Goal: Check status: Check status

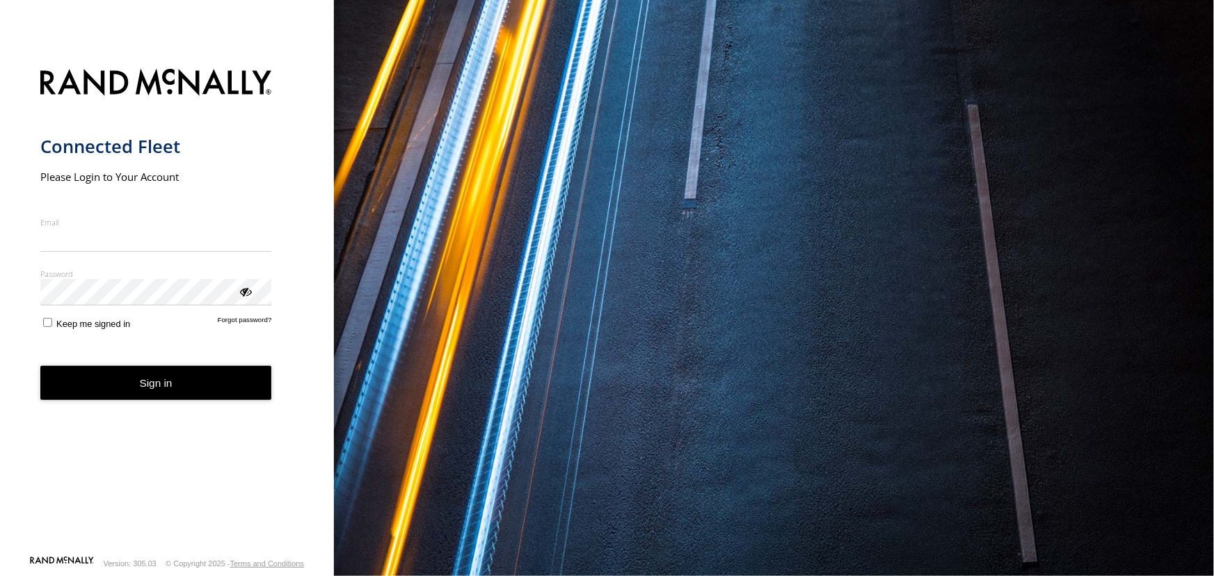
type input "**********"
click at [213, 395] on button "Sign in" at bounding box center [156, 383] width 232 height 34
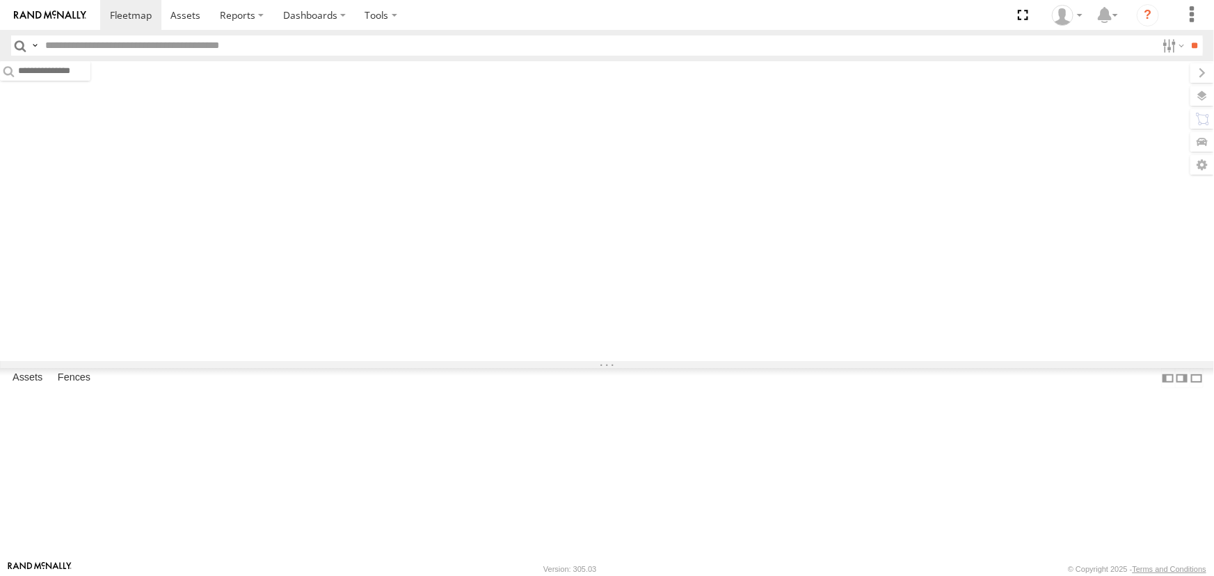
click at [206, 49] on input "text" at bounding box center [598, 45] width 1116 height 20
type input "****"
click at [1186, 35] on input "**" at bounding box center [1194, 45] width 16 height 20
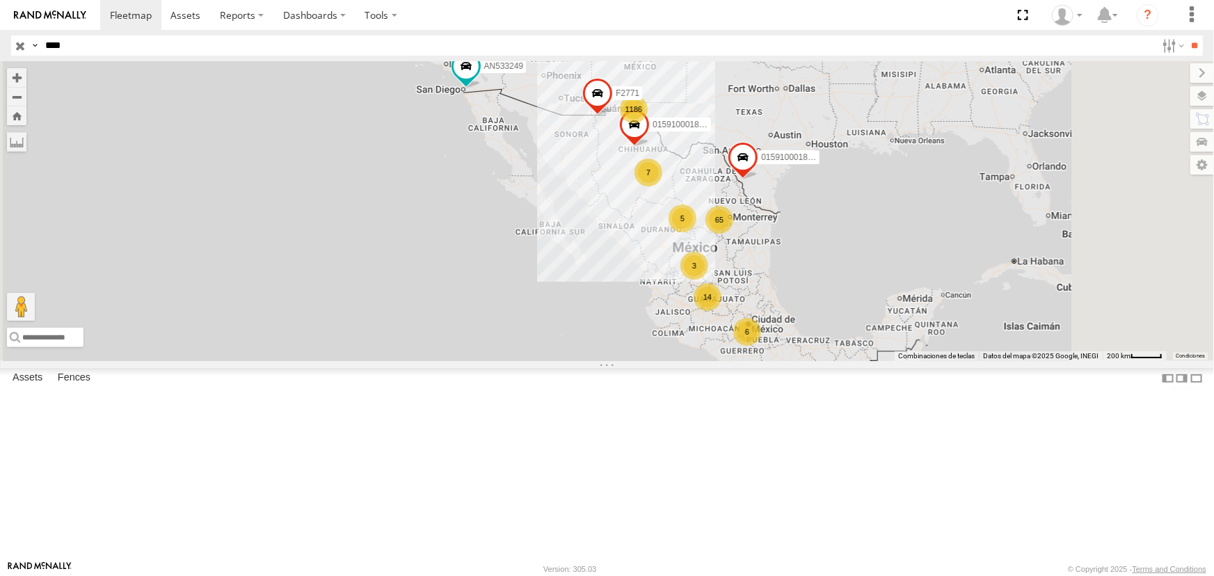
click at [0, 0] on div "3908 Cruce" at bounding box center [0, 0] width 0 height 0
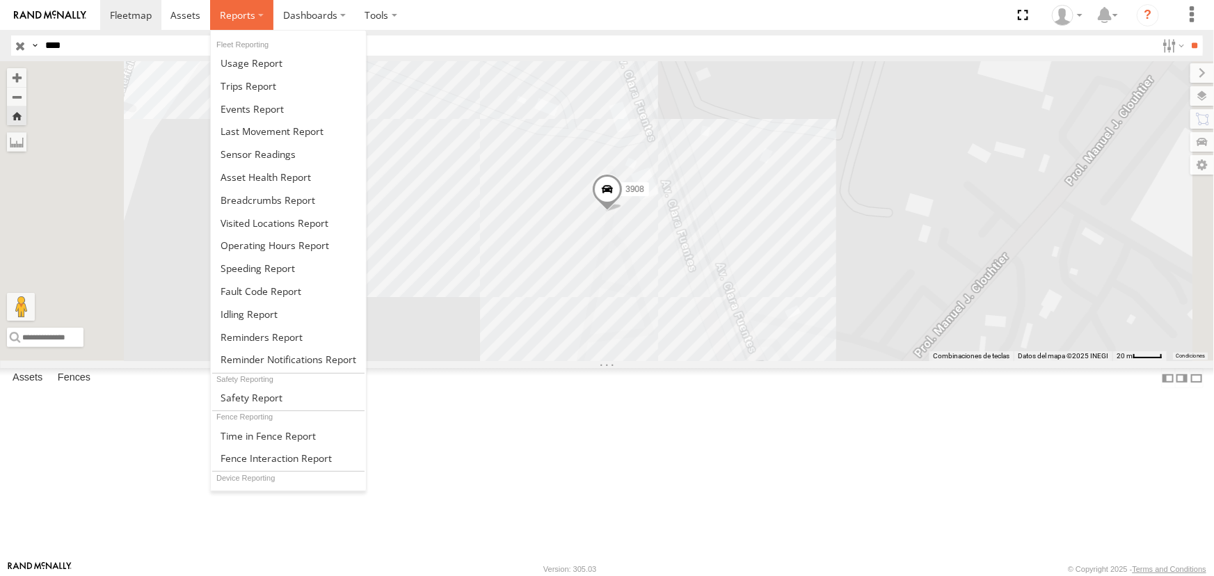
drag, startPoint x: 216, startPoint y: 13, endPoint x: 246, endPoint y: 22, distance: 31.9
click at [216, 13] on label at bounding box center [241, 15] width 63 height 30
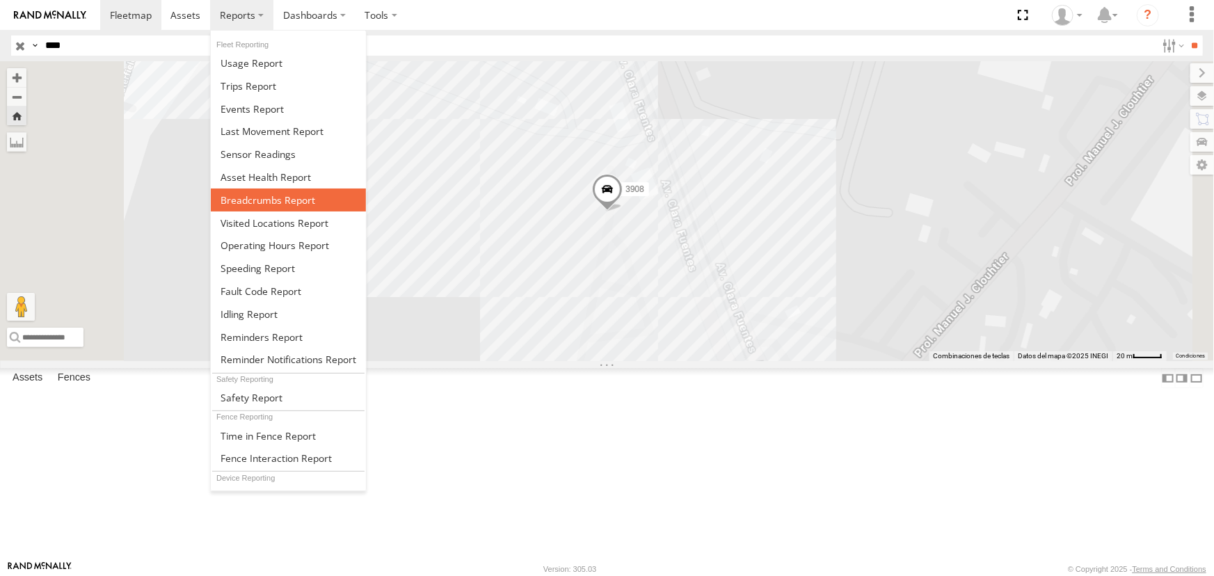
click at [287, 197] on span at bounding box center [267, 199] width 95 height 13
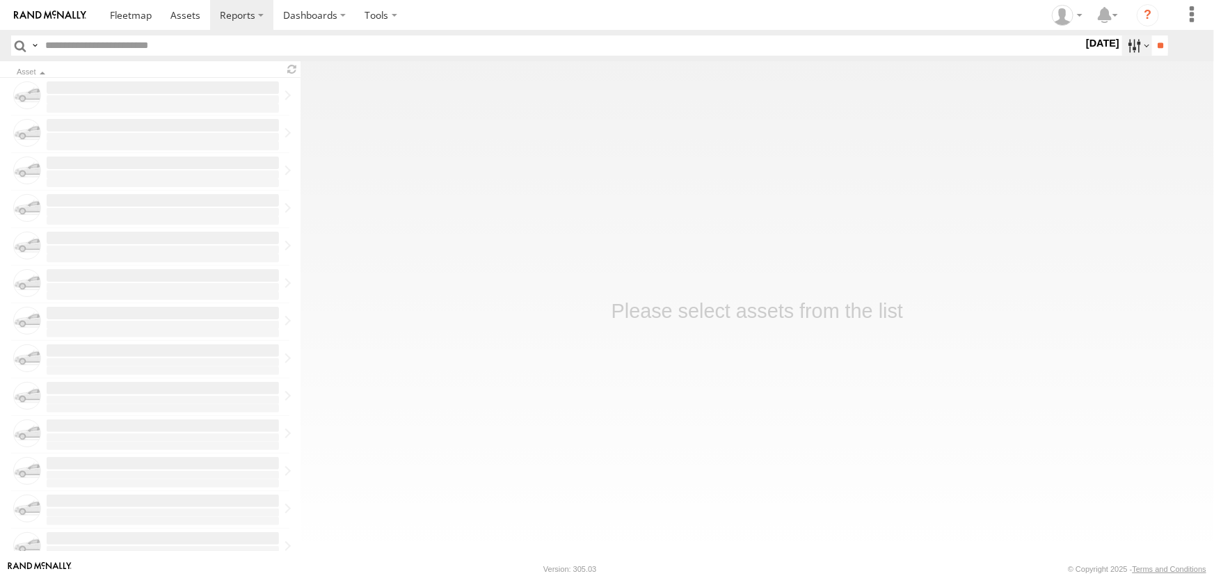
click at [1122, 50] on label at bounding box center [1137, 45] width 30 height 20
click at [0, 0] on label at bounding box center [0, 0] width 0 height 0
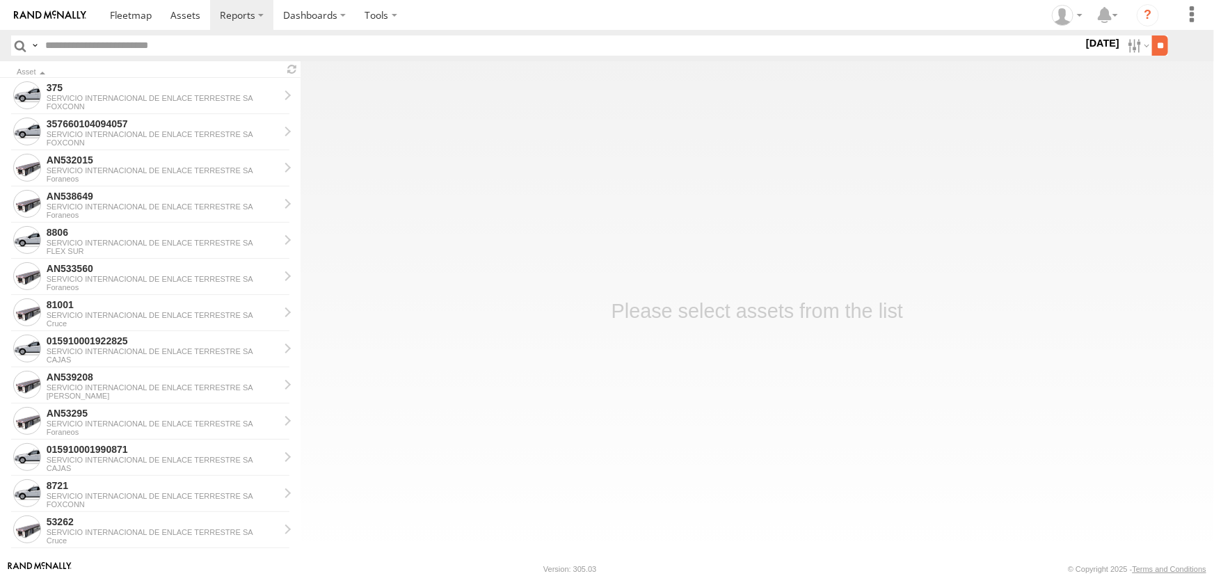
click at [1159, 52] on input "**" at bounding box center [1160, 45] width 16 height 20
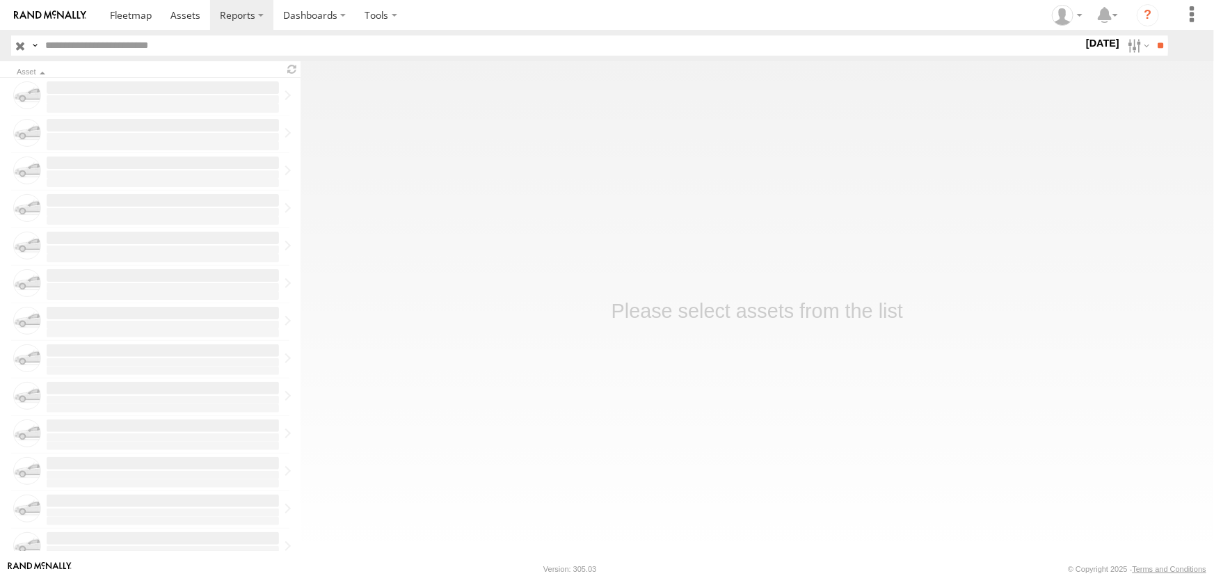
click at [226, 37] on input "text" at bounding box center [561, 45] width 1043 height 20
type input "****"
click at [1152, 35] on input "**" at bounding box center [1160, 45] width 16 height 20
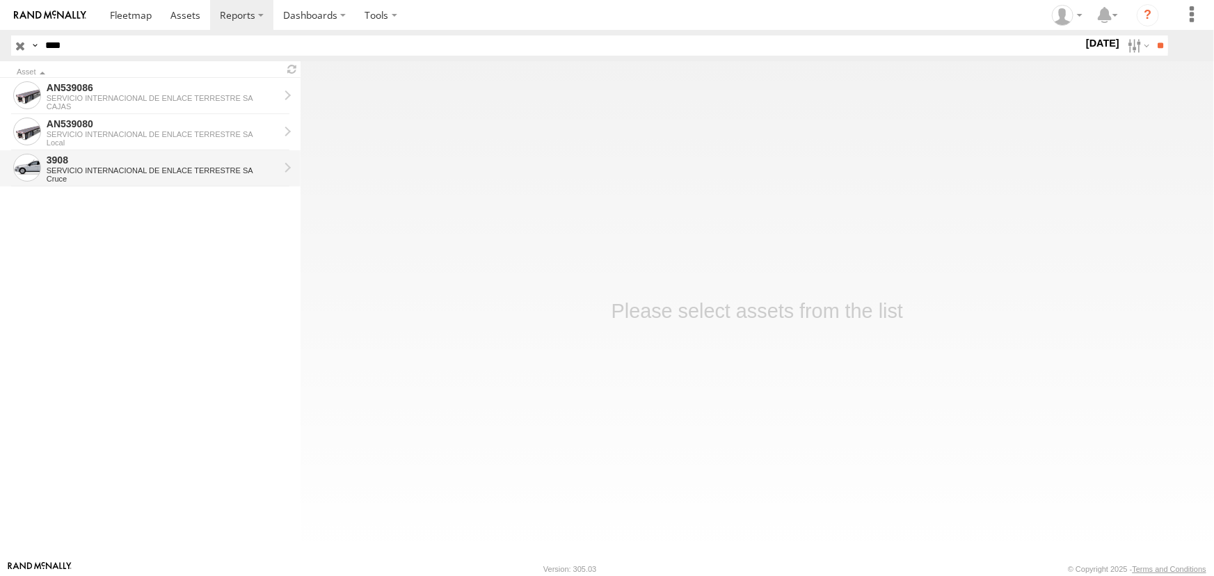
click at [162, 166] on div "SERVICIO INTERNACIONAL DE ENLACE TERRESTRE SA" at bounding box center [163, 170] width 232 height 8
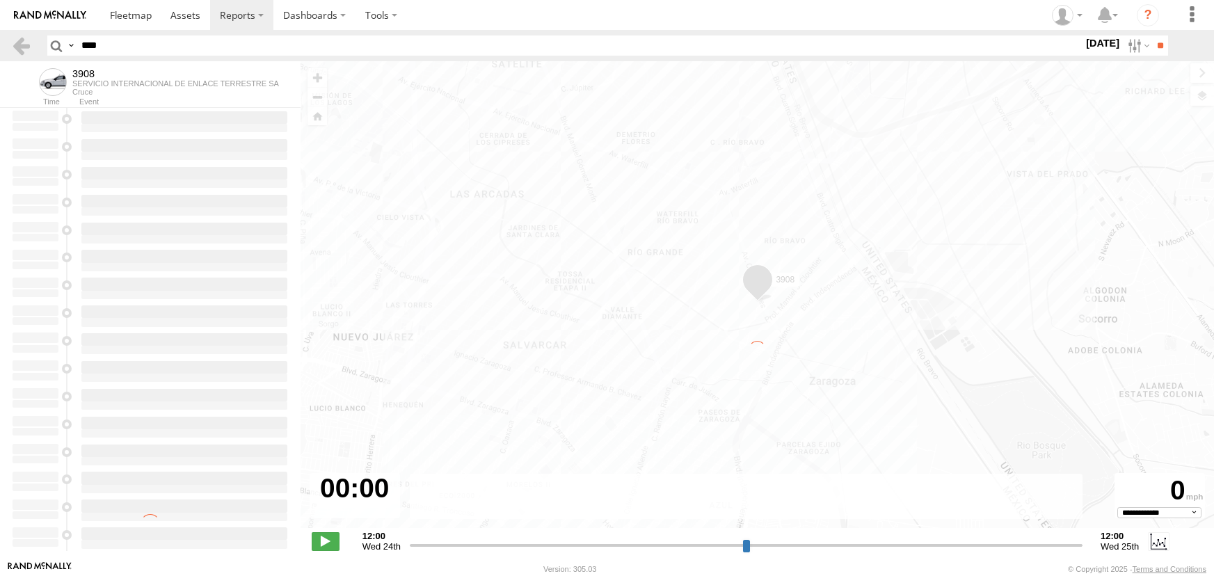
select select "**********"
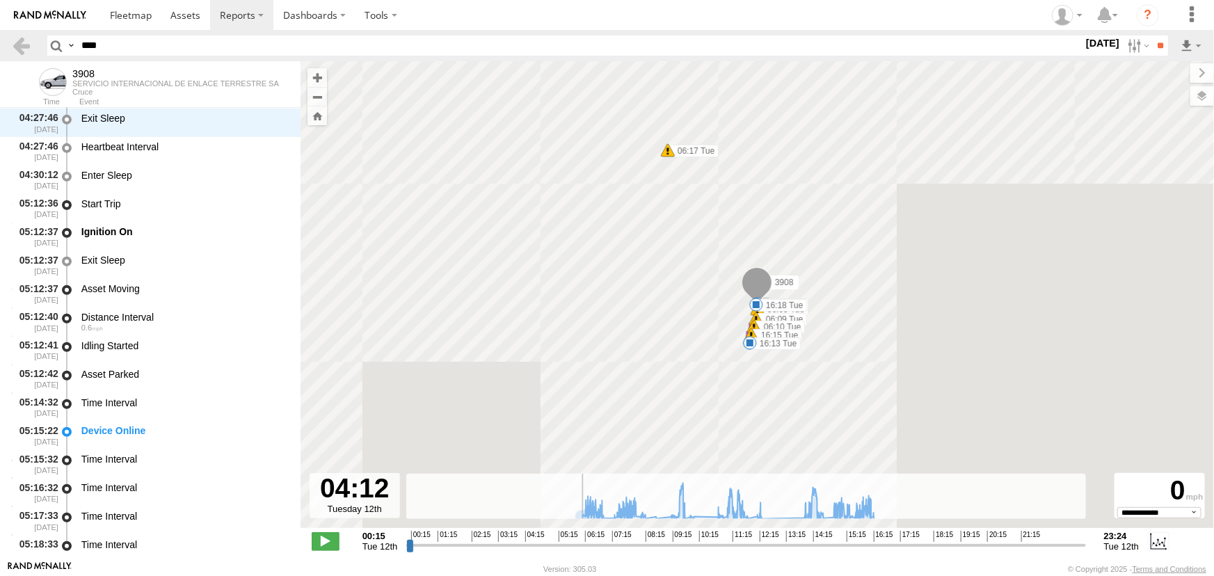
scroll to position [1250, 0]
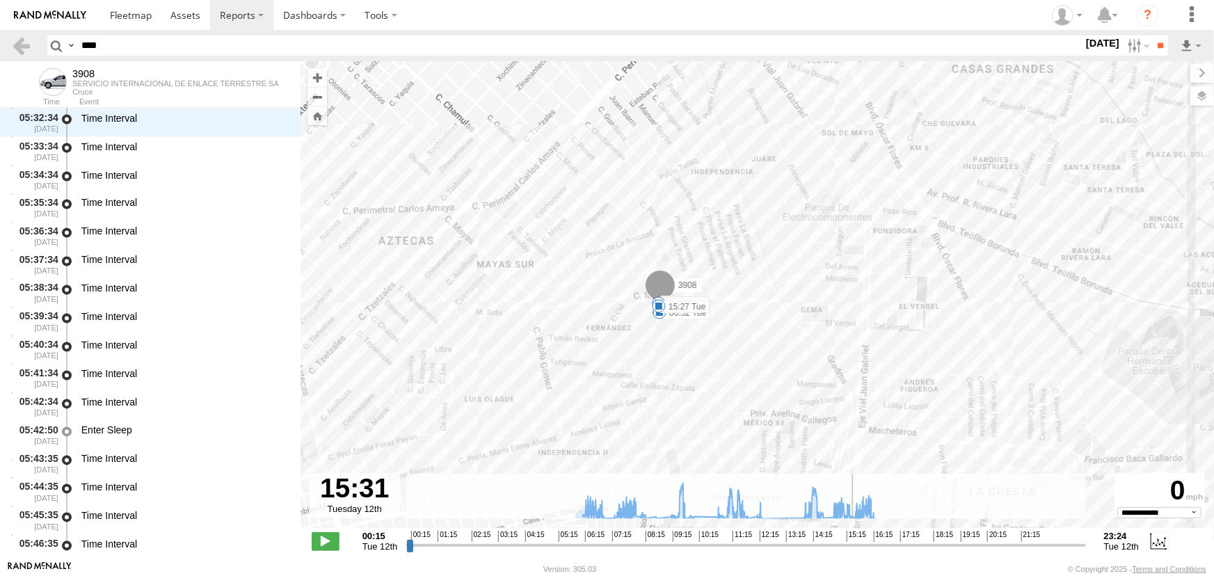
drag, startPoint x: 410, startPoint y: 548, endPoint x: 852, endPoint y: 549, distance: 442.3
click at [852, 549] on input "range" at bounding box center [745, 544] width 679 height 13
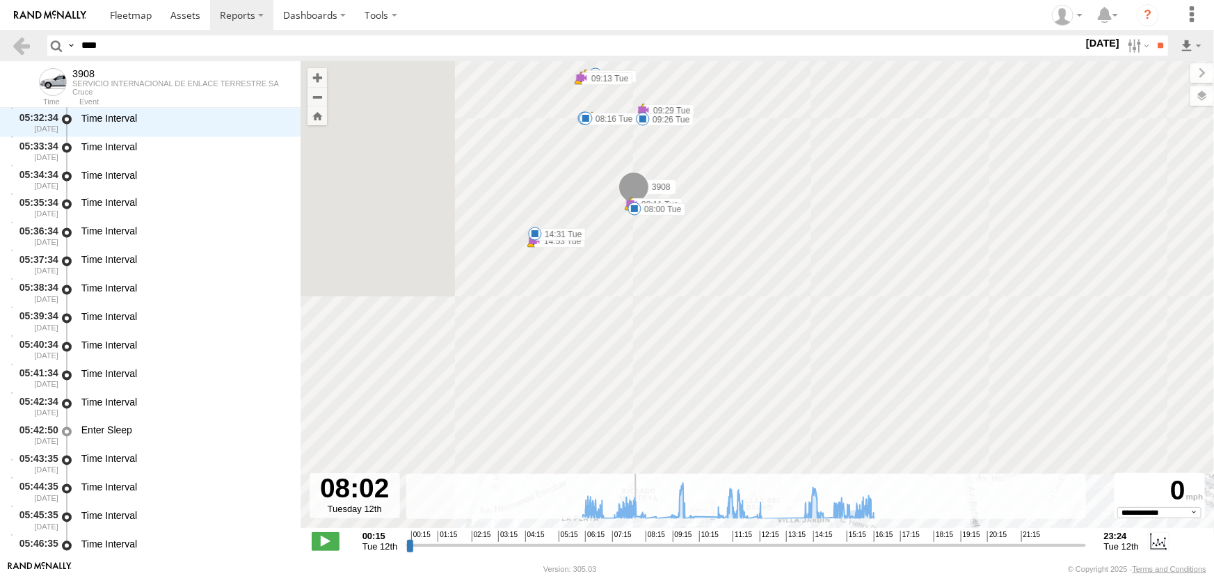
drag, startPoint x: 708, startPoint y: 545, endPoint x: 635, endPoint y: 538, distance: 73.4
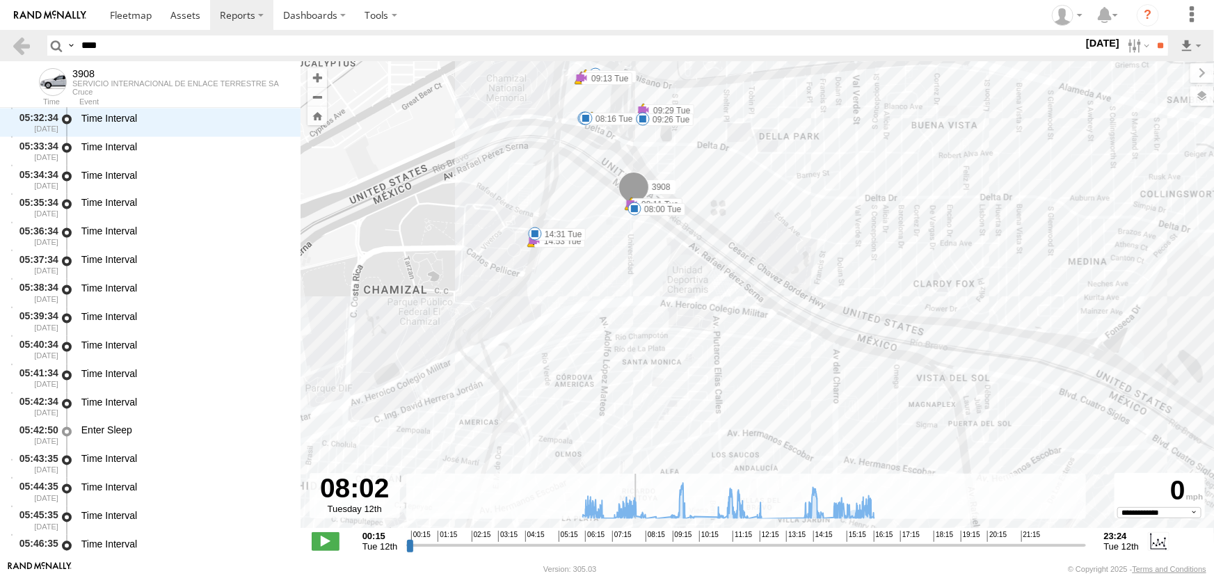
click at [635, 538] on input "range" at bounding box center [745, 544] width 679 height 13
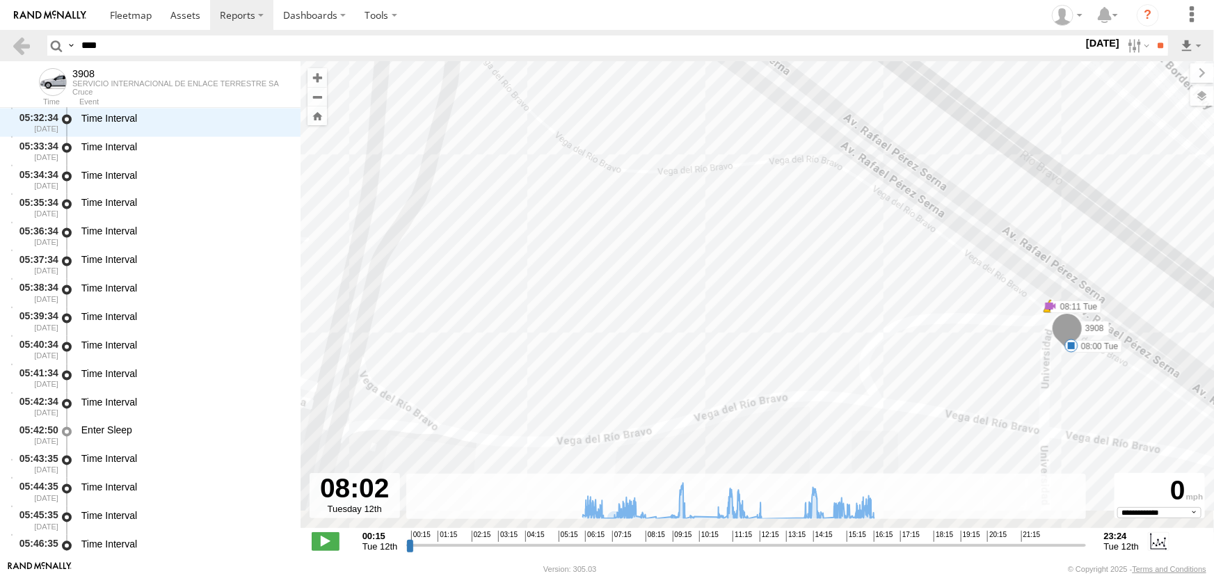
drag, startPoint x: 983, startPoint y: 300, endPoint x: 789, endPoint y: 205, distance: 215.8
click at [789, 205] on div "3908 06:10 Tue 06:52 Tue 07:15 Tue 07:15 Tue 07:16 Tue 09:53 Tue 09:53 Tue 10:0…" at bounding box center [756, 301] width 913 height 481
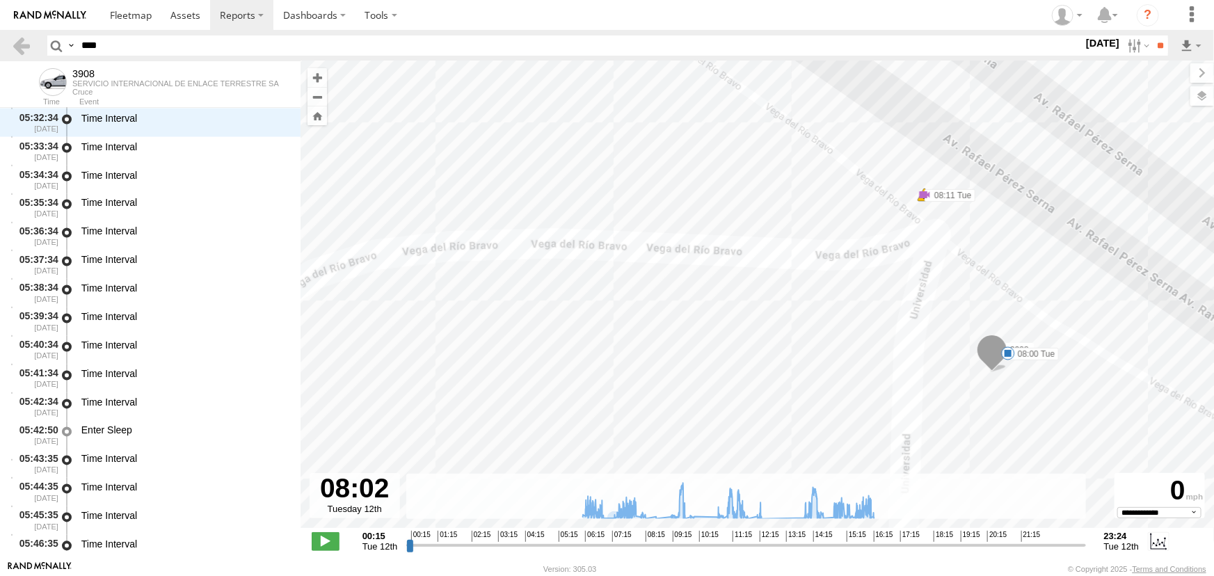
drag, startPoint x: 849, startPoint y: 303, endPoint x: 740, endPoint y: 277, distance: 112.2
click at [744, 278] on div "3908 06:10 Tue 06:52 Tue 07:15 Tue 07:15 Tue 07:16 Tue 09:53 Tue 09:53 Tue 10:0…" at bounding box center [756, 301] width 913 height 481
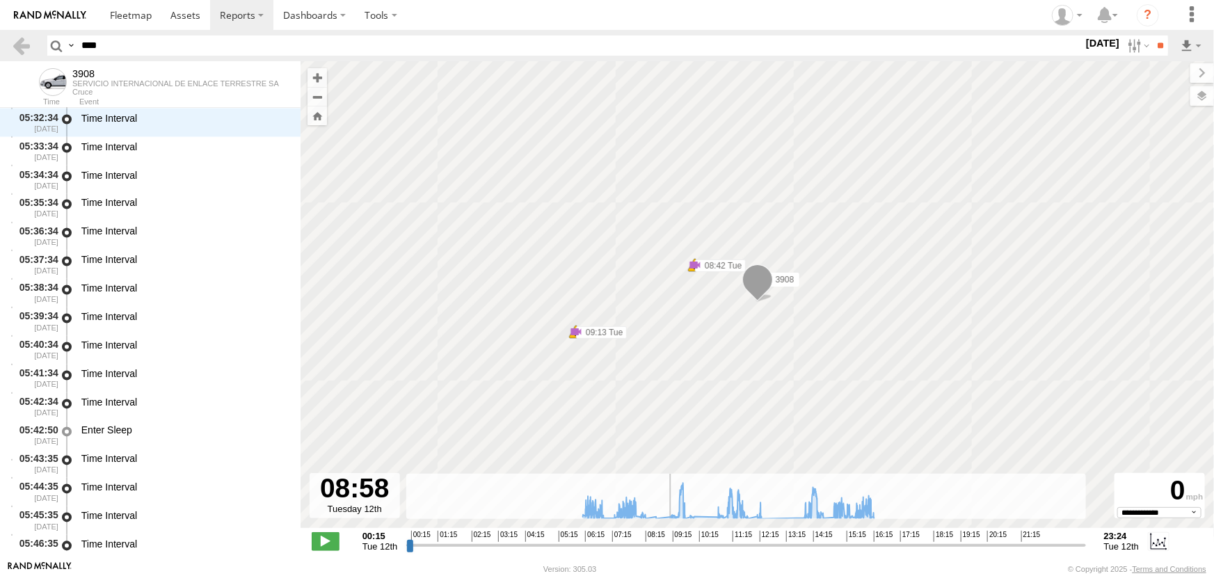
drag, startPoint x: 638, startPoint y: 551, endPoint x: 662, endPoint y: 549, distance: 23.7
click at [662, 549] on input "range" at bounding box center [745, 544] width 679 height 13
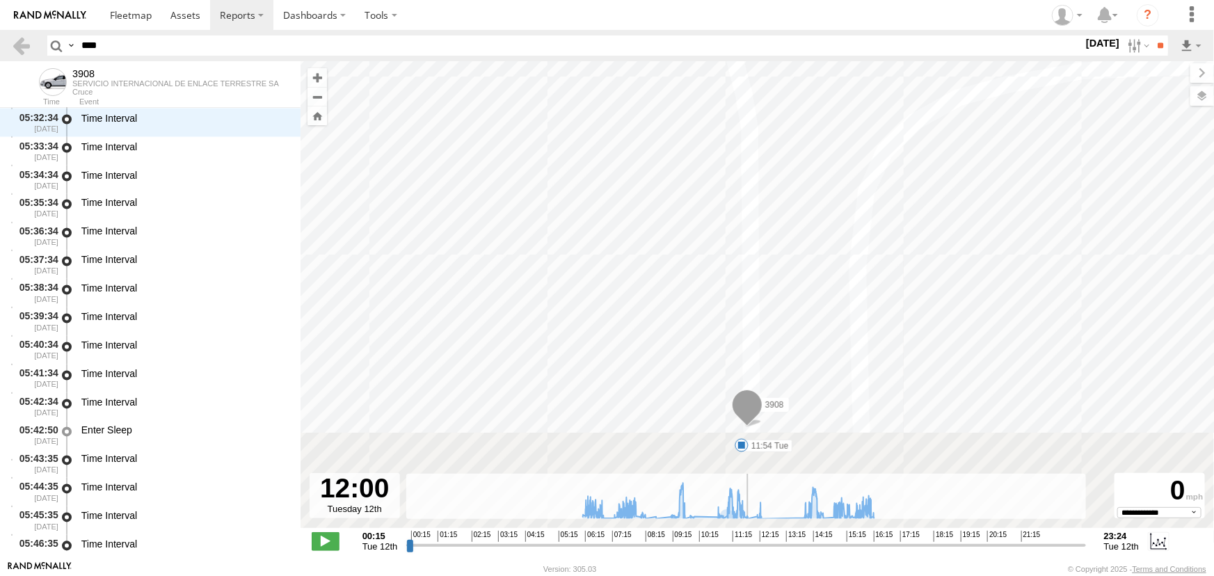
drag, startPoint x: 663, startPoint y: 547, endPoint x: 750, endPoint y: 548, distance: 86.9
click at [750, 548] on input "range" at bounding box center [745, 544] width 679 height 13
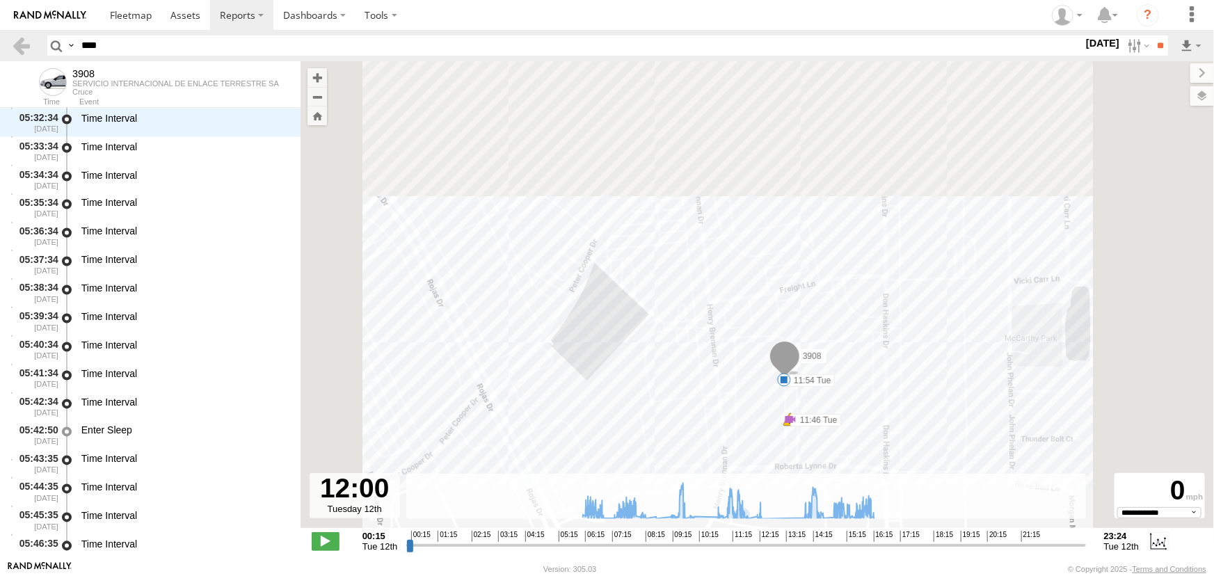
drag, startPoint x: 923, startPoint y: 329, endPoint x: 859, endPoint y: 243, distance: 106.8
click at [864, 249] on div "3908 06:10 Tue 06:52 Tue 07:15 Tue 07:15 Tue 07:16 Tue 09:53 Tue 09:53 Tue 10:0…" at bounding box center [756, 301] width 913 height 481
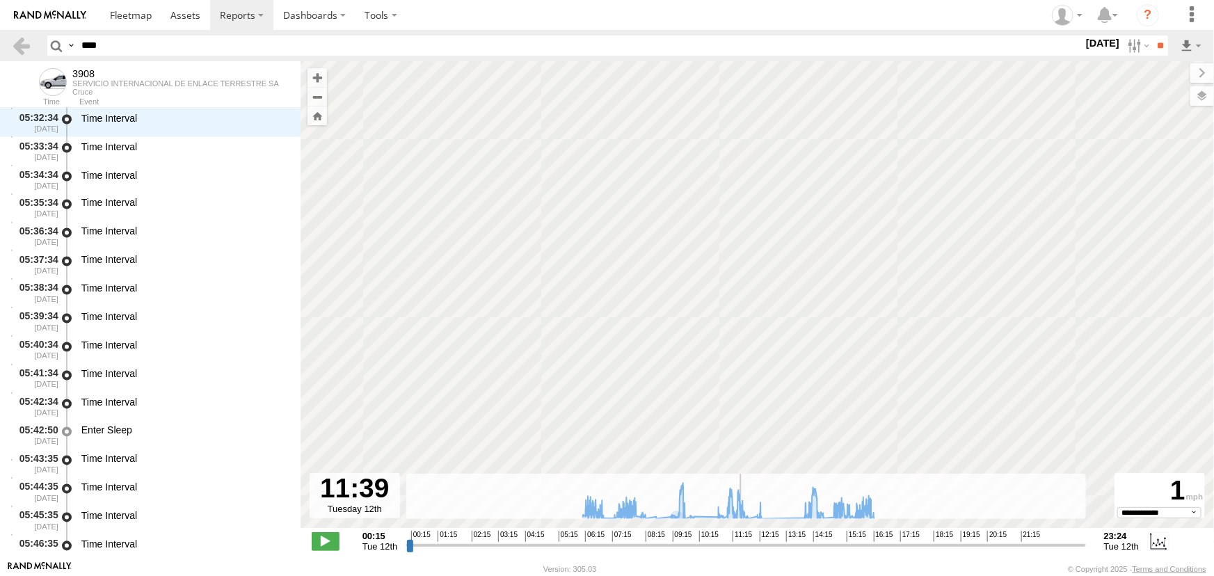
drag, startPoint x: 750, startPoint y: 547, endPoint x: 740, endPoint y: 542, distance: 10.9
click at [740, 542] on input "range" at bounding box center [745, 544] width 679 height 13
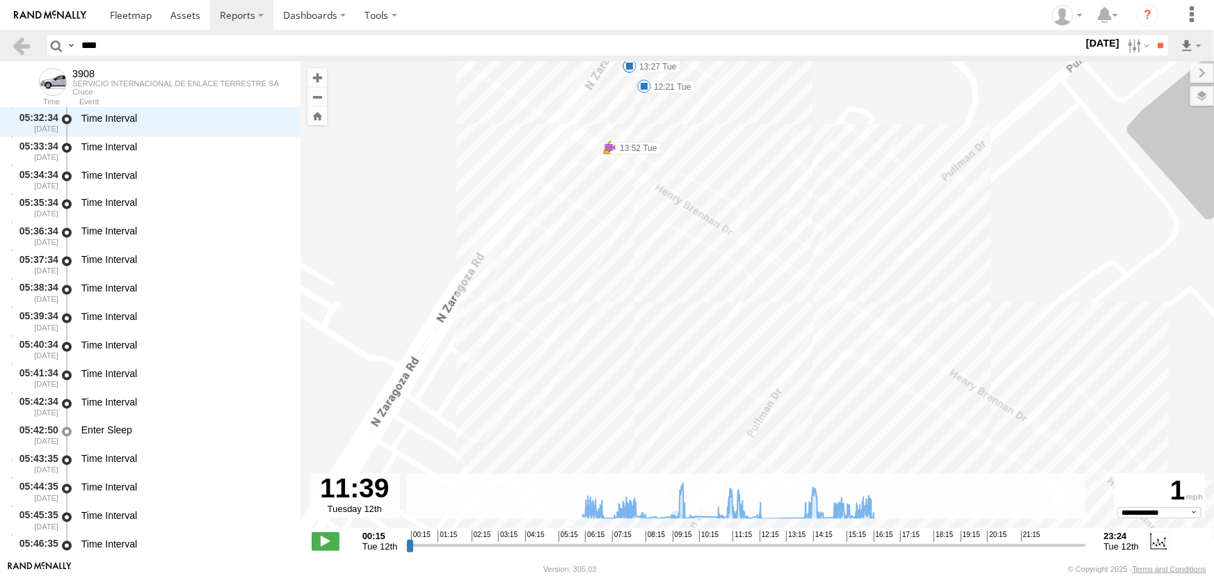
drag, startPoint x: 642, startPoint y: 206, endPoint x: 640, endPoint y: 303, distance: 97.4
click at [640, 303] on div "3908 06:10 Tue 06:52 Tue 07:15 Tue 07:15 Tue 07:16 Tue 09:53 Tue 09:53 Tue 10:0…" at bounding box center [756, 301] width 913 height 481
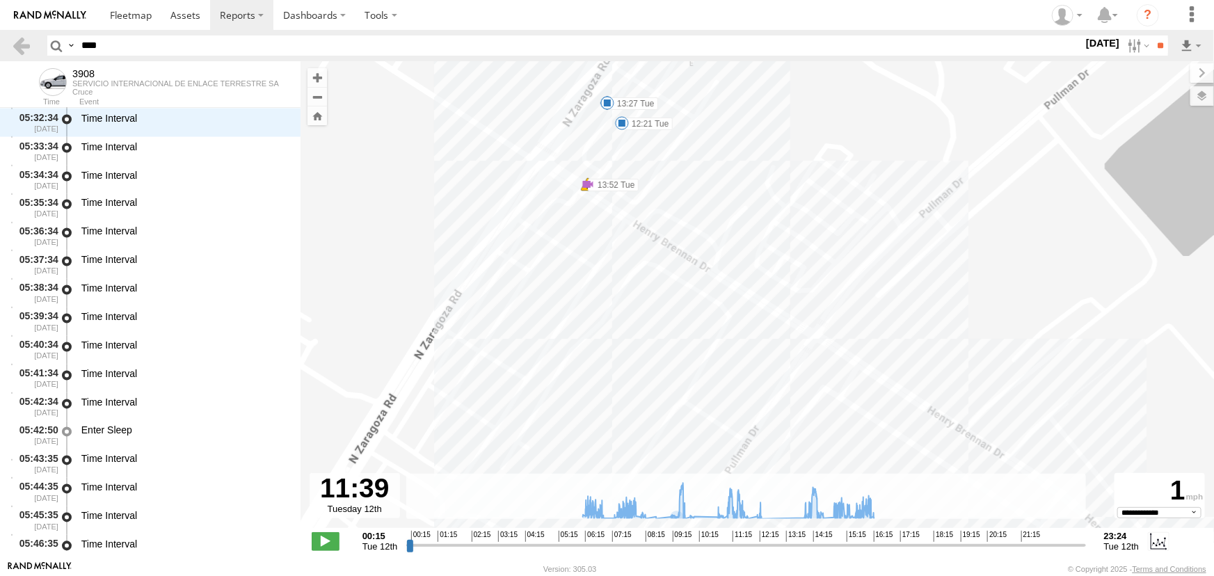
drag, startPoint x: 725, startPoint y: 311, endPoint x: 694, endPoint y: 255, distance: 64.1
click at [702, 266] on div "3908 06:10 Tue 06:52 Tue 07:15 Tue 07:15 Tue 07:16 Tue 09:53 Tue 09:53 Tue 10:0…" at bounding box center [756, 301] width 913 height 481
drag, startPoint x: 660, startPoint y: 257, endPoint x: 503, endPoint y: 124, distance: 205.7
click at [540, 152] on div "3908 06:10 Tue 06:52 Tue 07:15 Tue 07:15 Tue 07:16 Tue 09:53 Tue 09:53 Tue 10:0…" at bounding box center [756, 301] width 913 height 481
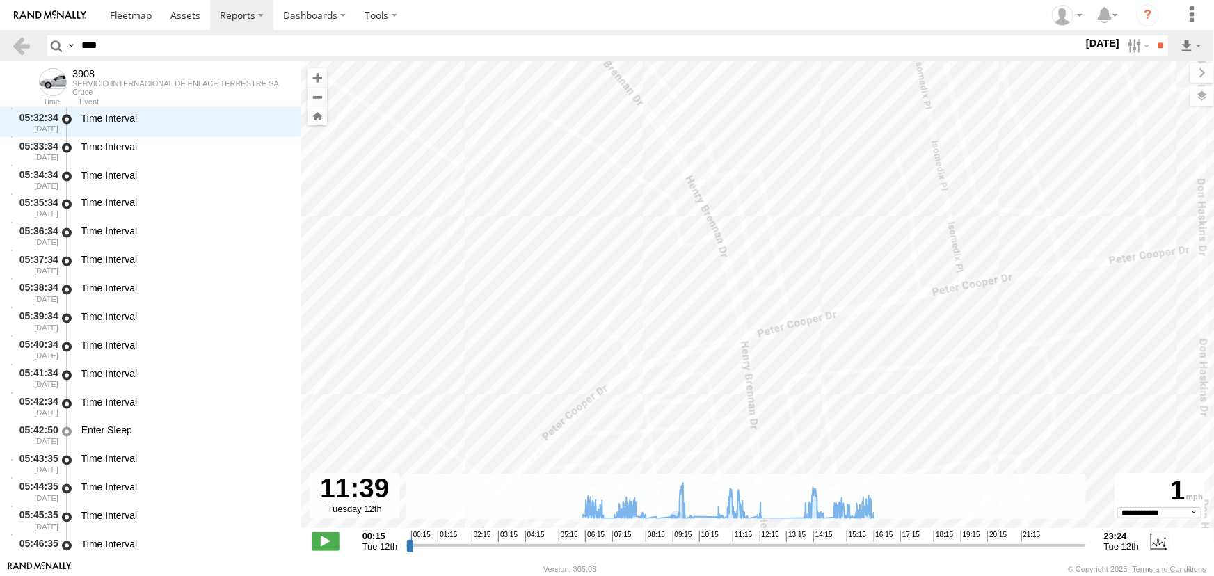
drag, startPoint x: 624, startPoint y: 305, endPoint x: 534, endPoint y: 87, distance: 236.1
click at [552, 126] on div "3908 06:10 Tue 06:52 Tue 07:15 Tue 07:15 Tue 07:16 Tue 09:53 Tue 09:53 Tue 10:0…" at bounding box center [756, 301] width 913 height 481
drag, startPoint x: 557, startPoint y: 372, endPoint x: 570, endPoint y: 111, distance: 261.1
click at [570, 113] on div "3908 06:10 Tue 06:52 Tue 07:15 Tue 07:15 Tue 07:16 Tue 09:53 Tue 09:53 Tue 10:0…" at bounding box center [756, 301] width 913 height 481
click at [494, 214] on span at bounding box center [492, 212] width 25 height 25
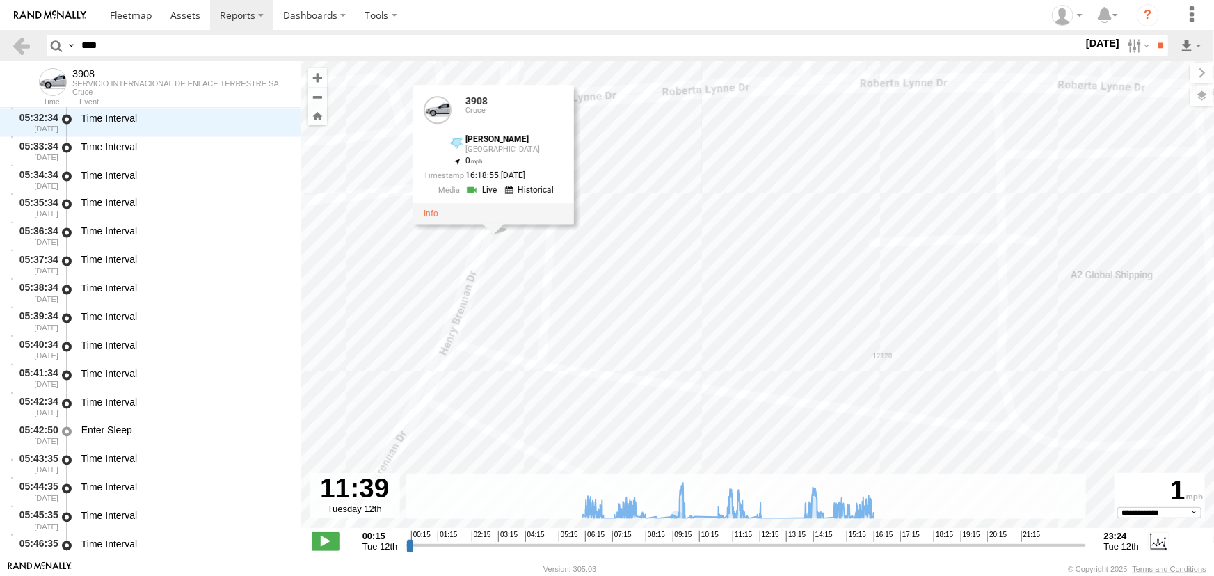
click at [529, 287] on div "3908 06:10 Tue 06:52 Tue 07:15 Tue 07:15 Tue 07:16 Tue 09:53 Tue 09:53 Tue 10:0…" at bounding box center [756, 301] width 913 height 481
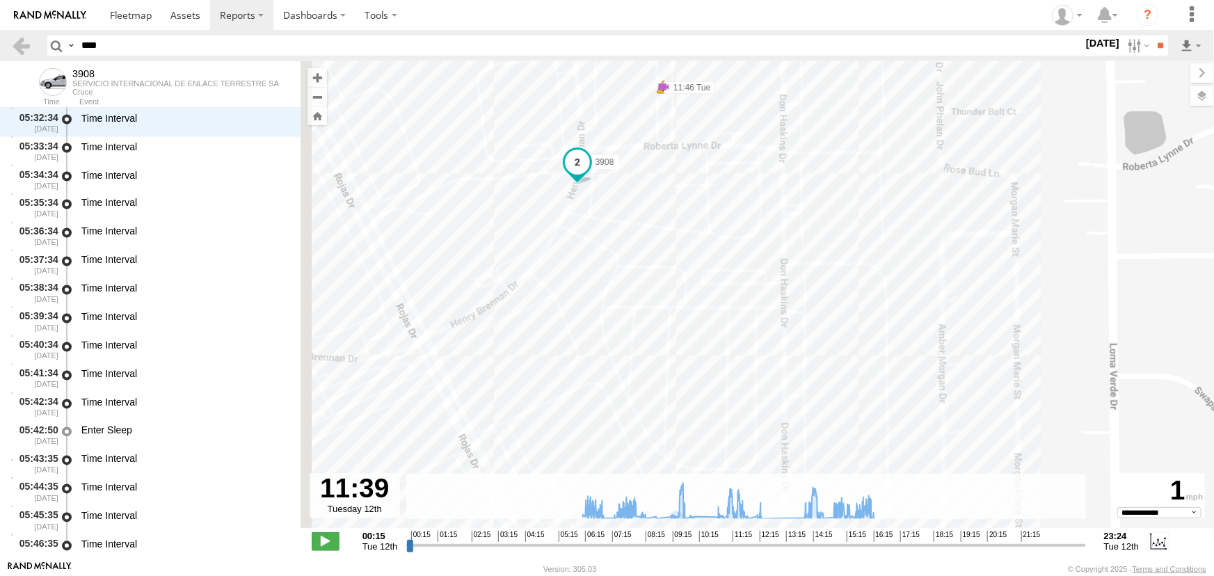
drag, startPoint x: 420, startPoint y: 271, endPoint x: 523, endPoint y: 157, distance: 153.6
click at [522, 157] on div "3908 06:10 Tue 06:52 Tue 07:15 Tue 07:15 Tue 07:16 Tue 09:53 Tue 09:53 Tue 10:0…" at bounding box center [756, 301] width 913 height 481
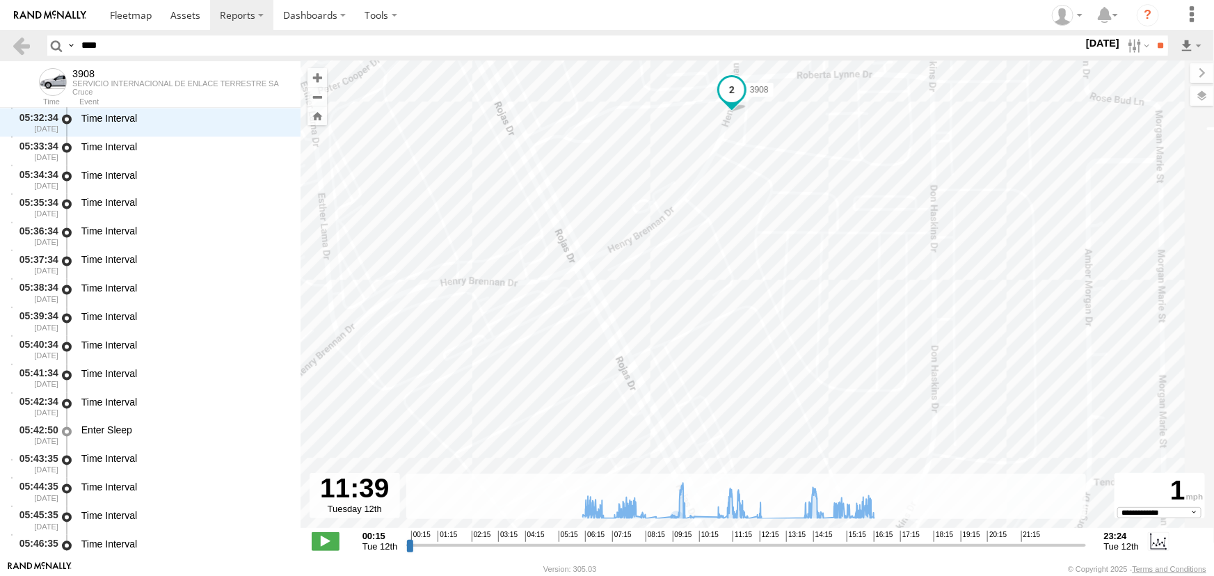
drag, startPoint x: 487, startPoint y: 249, endPoint x: 551, endPoint y: 227, distance: 67.7
click at [551, 227] on div "3908 06:10 Tue 06:52 Tue 07:15 Tue 07:15 Tue 07:16 Tue 09:53 Tue 09:53 Tue 10:0…" at bounding box center [756, 301] width 913 height 481
click at [686, 221] on div "3908 06:10 Tue 06:52 Tue 07:15 Tue 07:15 Tue 07:16 Tue 09:53 Tue 09:53 Tue 10:0…" at bounding box center [756, 301] width 913 height 481
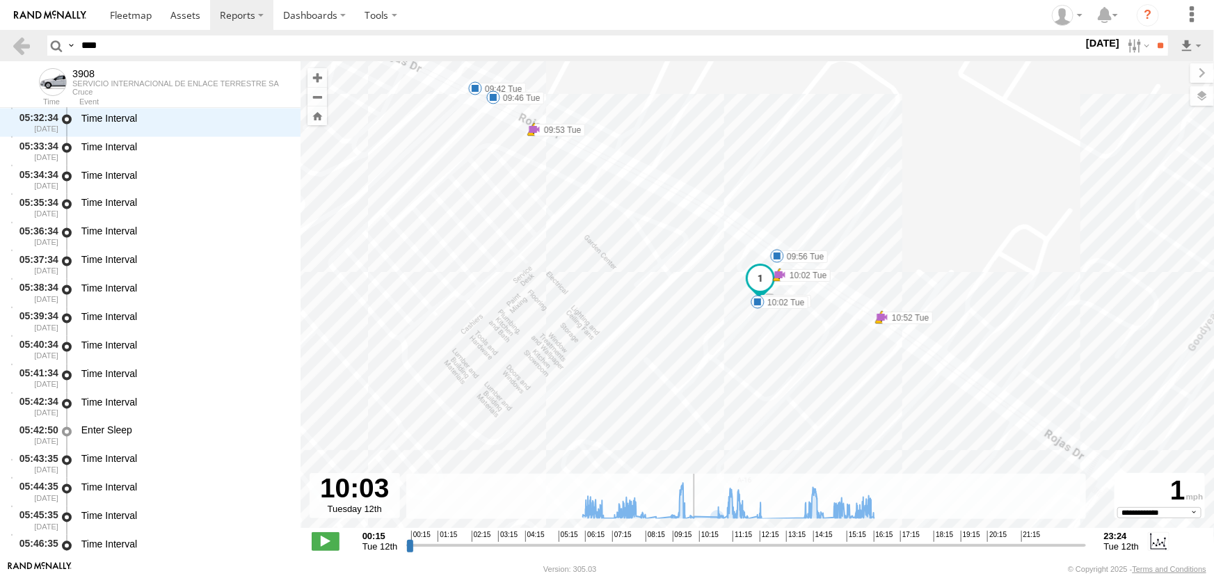
drag, startPoint x: 739, startPoint y: 546, endPoint x: 694, endPoint y: 544, distance: 44.6
click at [694, 544] on input "range" at bounding box center [745, 544] width 679 height 13
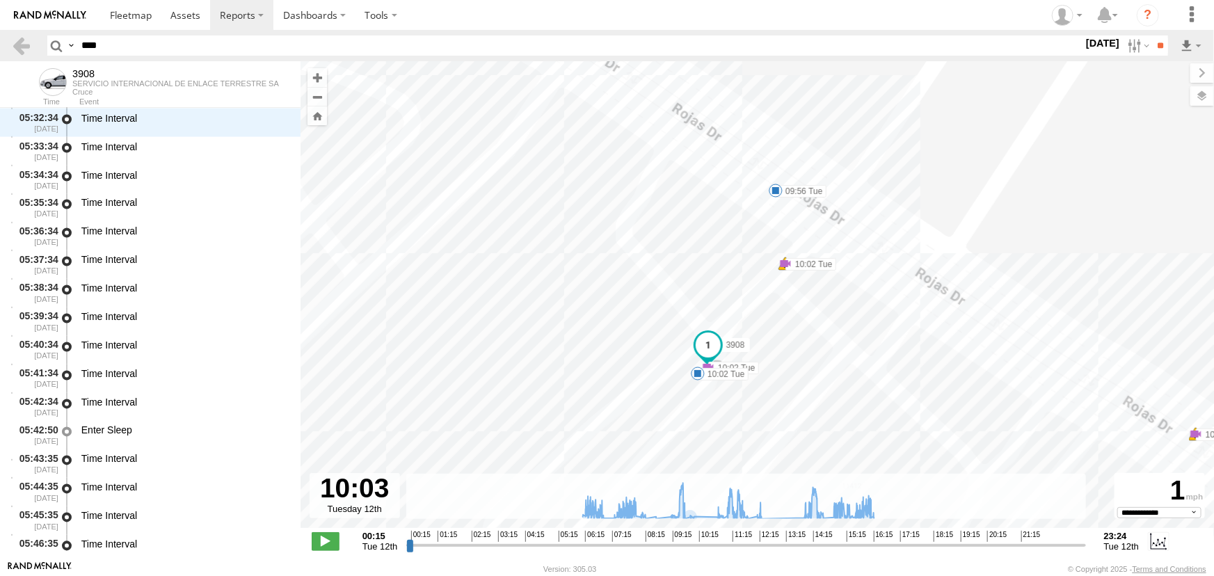
click at [786, 273] on div "3908 06:10 Tue 06:52 Tue 07:15 Tue 07:15 Tue 07:16 Tue 09:53 Tue 09:53 Tue 10:0…" at bounding box center [756, 301] width 913 height 481
click at [1203, 100] on label at bounding box center [1188, 95] width 51 height 19
click at [0, 0] on span "Overlays" at bounding box center [0, 0] width 0 height 0
click at [0, 0] on span "Basemaps" at bounding box center [0, 0] width 0 height 0
click at [0, 0] on span "Satellite" at bounding box center [0, 0] width 0 height 0
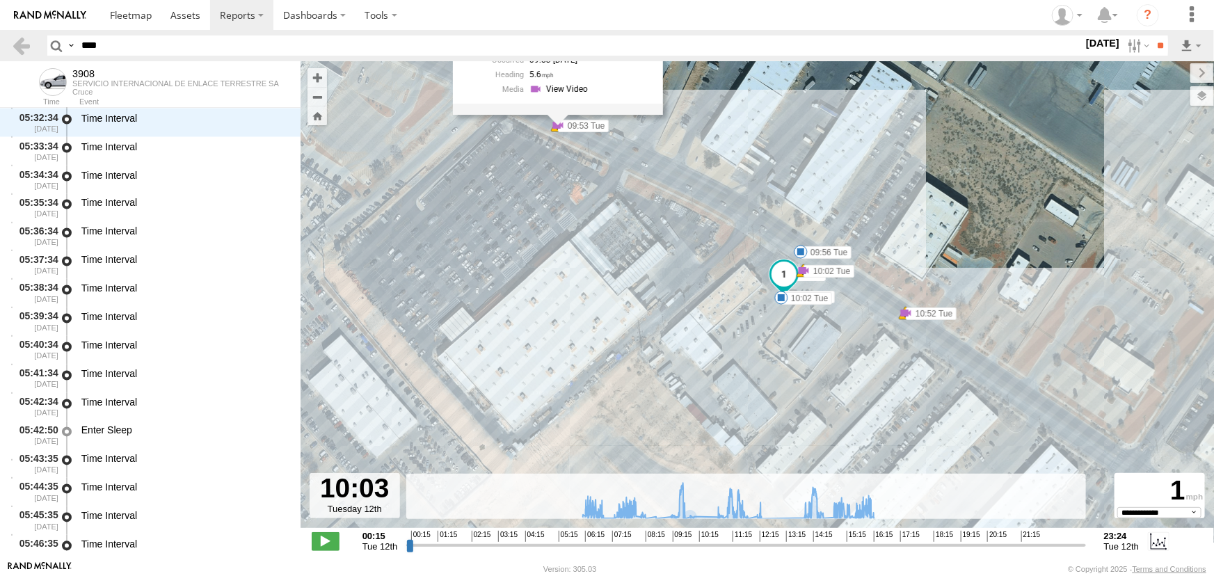
click at [587, 96] on div "11356 Rojas Dr El Paso,TX 09:53 08/12/2025 5.6" at bounding box center [570, 65] width 167 height 72
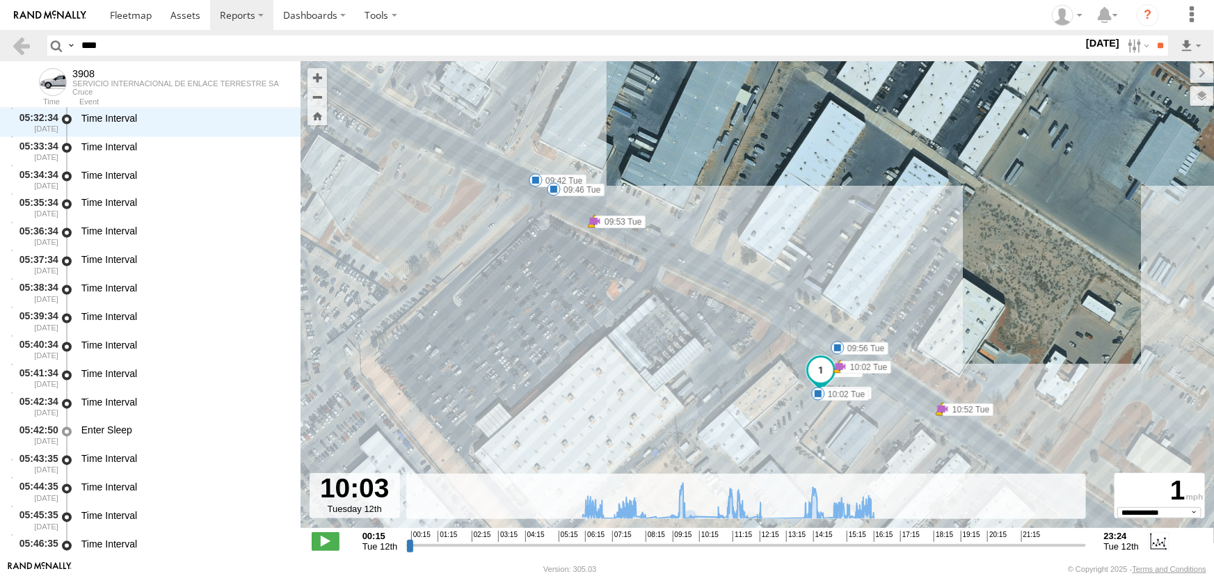
drag, startPoint x: 577, startPoint y: 245, endPoint x: 612, endPoint y: 333, distance: 94.9
click at [611, 335] on div "3908 06:10 Tue 06:52 Tue 07:15 Tue 07:15 Tue 07:16 Tue 09:53 Tue 09:53 Tue 10:0…" at bounding box center [756, 301] width 913 height 481
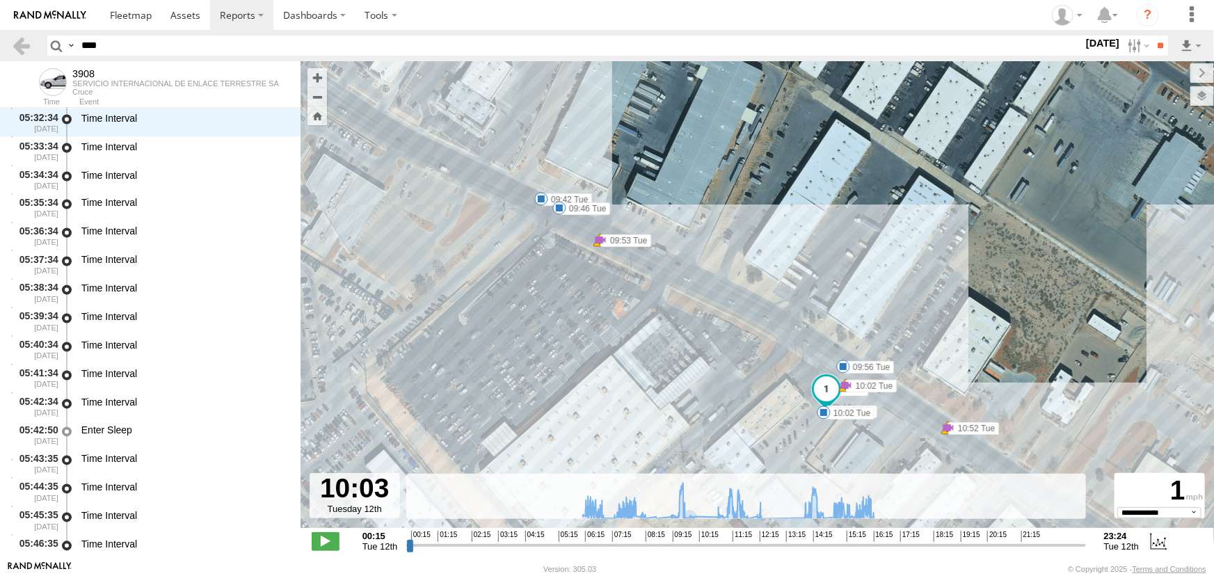
click at [620, 241] on label "09:53 Tue" at bounding box center [625, 240] width 51 height 13
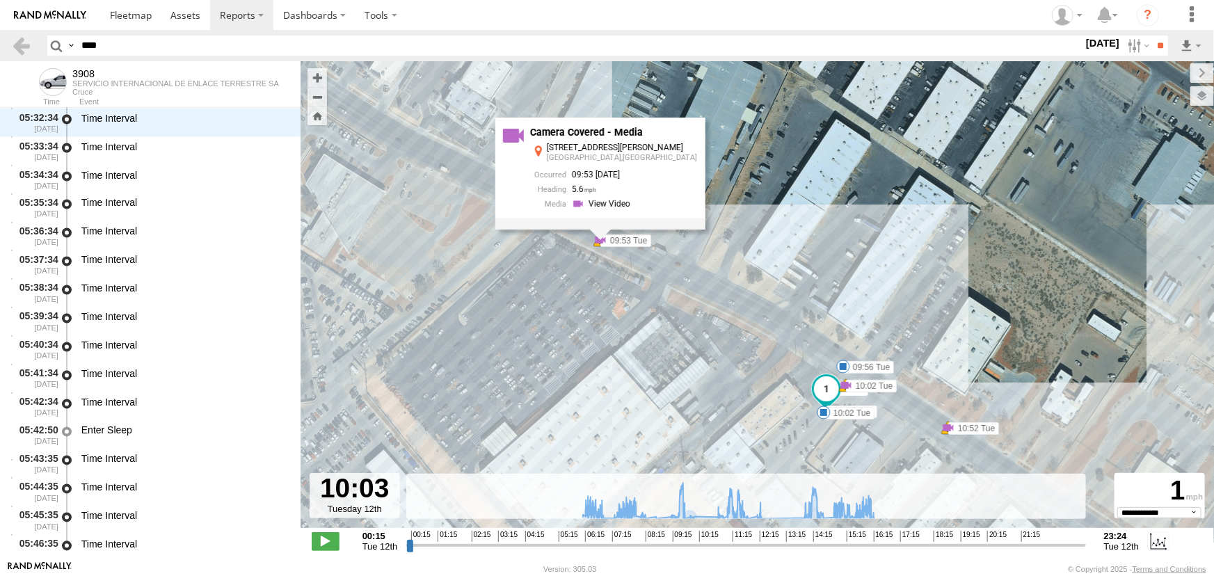
click at [620, 202] on link at bounding box center [603, 204] width 63 height 13
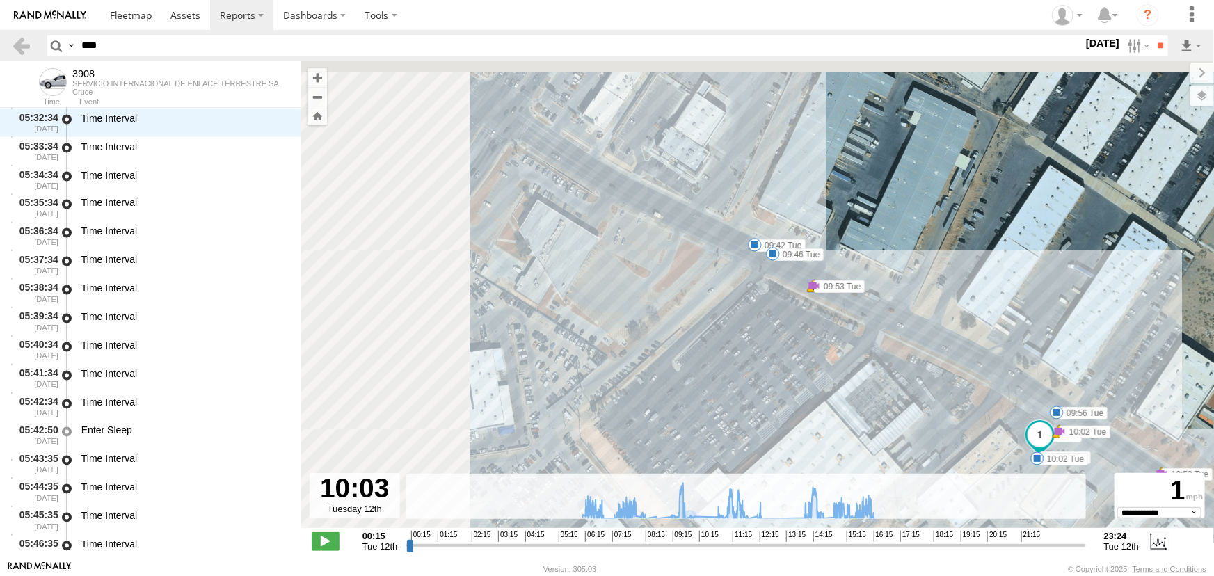
drag, startPoint x: 687, startPoint y: 342, endPoint x: 869, endPoint y: 372, distance: 184.0
click at [869, 372] on div "3908 06:10 Tue 06:52 Tue 07:15 Tue 07:15 Tue 07:16 Tue 09:53 Tue 09:53 Tue 10:0…" at bounding box center [756, 301] width 913 height 481
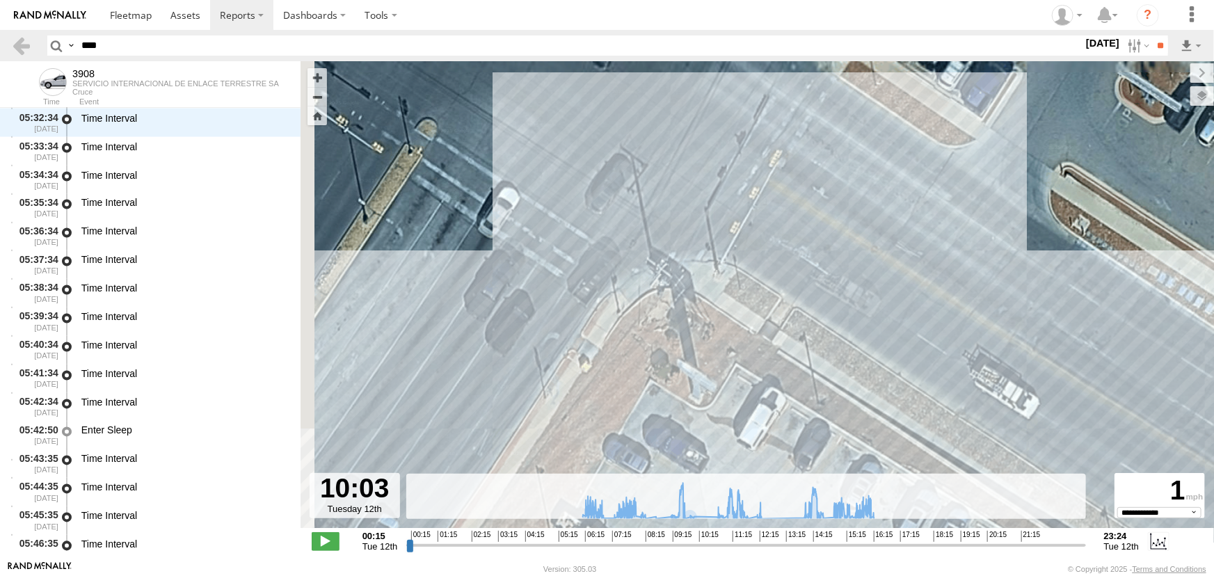
drag, startPoint x: 552, startPoint y: 207, endPoint x: 564, endPoint y: 320, distance: 113.3
click at [564, 320] on div "3908 06:10 Tue 06:52 Tue 07:15 Tue 07:15 Tue 07:16 Tue 09:53 Tue 09:53 Tue 10:0…" at bounding box center [756, 301] width 913 height 481
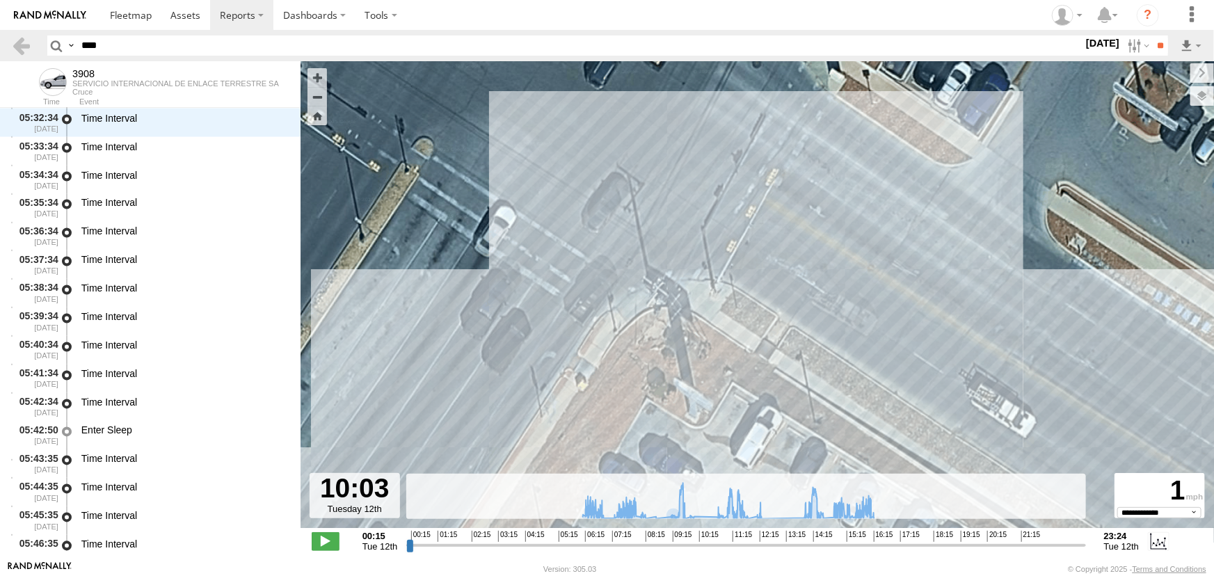
click at [694, 548] on input "range" at bounding box center [745, 544] width 679 height 13
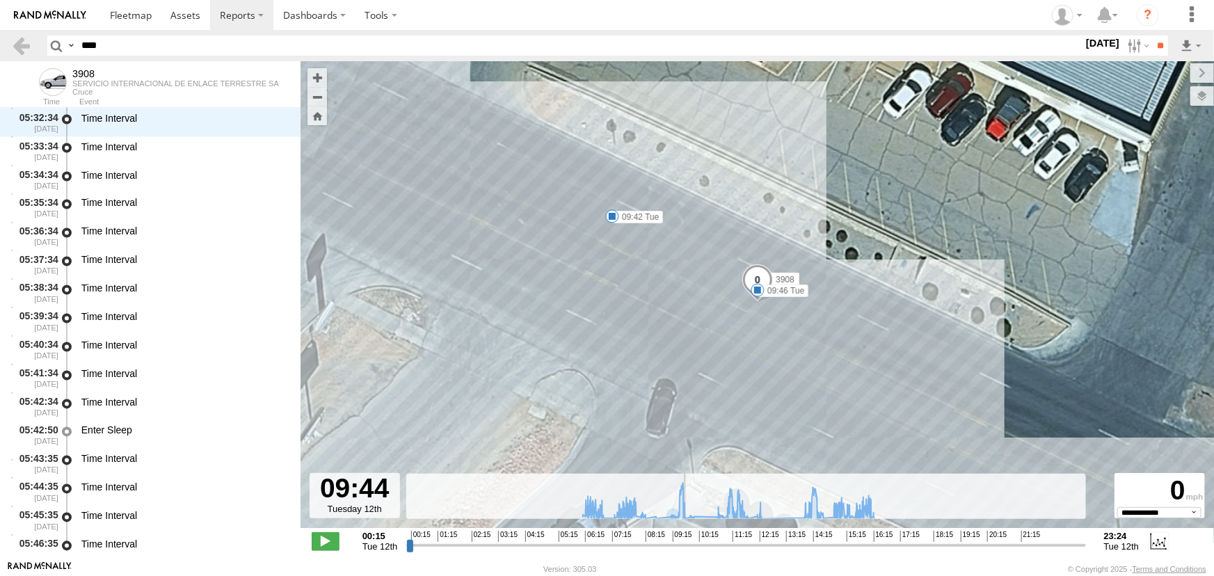
drag, startPoint x: 694, startPoint y: 548, endPoint x: 684, endPoint y: 544, distance: 10.6
type input "**********"
click at [684, 544] on input "range" at bounding box center [745, 544] width 679 height 13
click at [757, 289] on span at bounding box center [757, 290] width 14 height 14
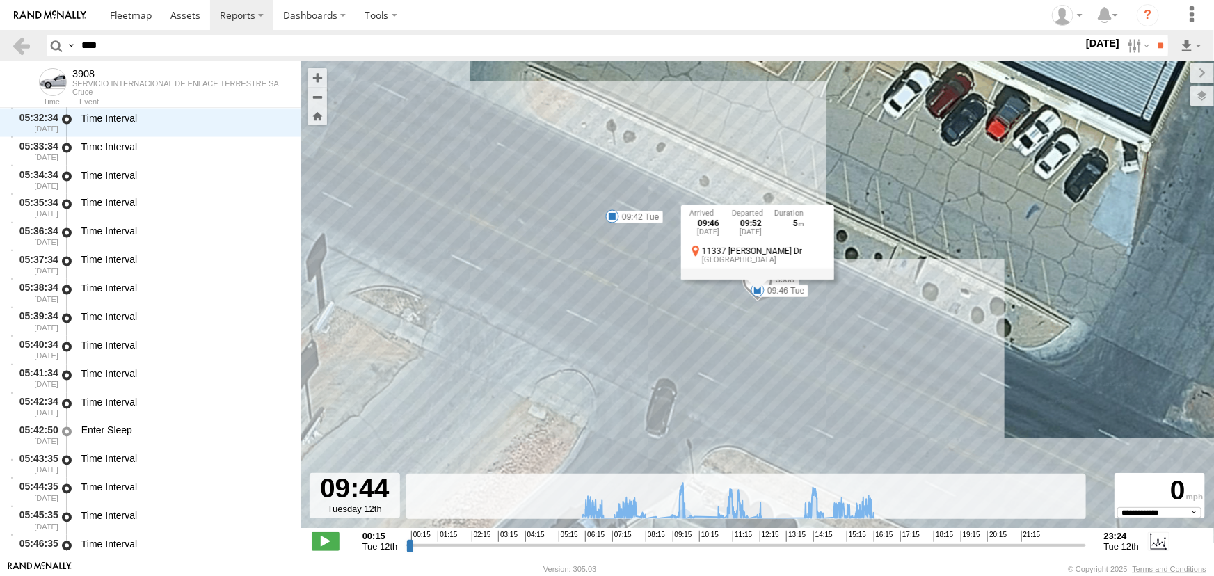
click at [749, 328] on div "3908 06:10 Tue 06:52 Tue 07:15 Tue 07:15 Tue 07:16 Tue 09:53 Tue 09:53 Tue 10:0…" at bounding box center [756, 301] width 913 height 481
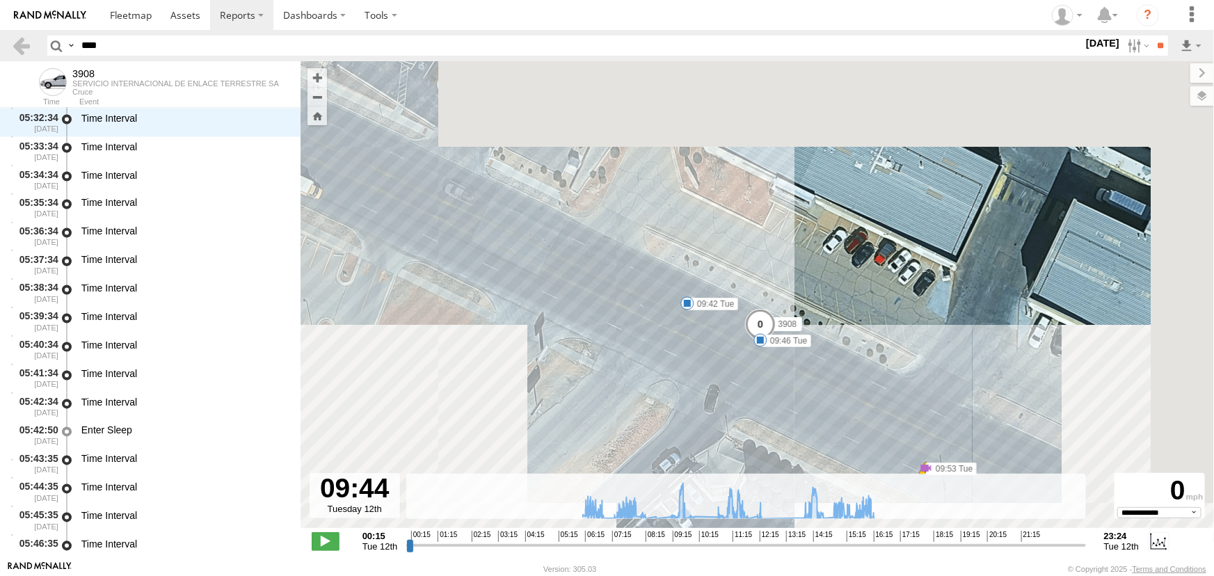
click at [760, 320] on span at bounding box center [759, 328] width 31 height 38
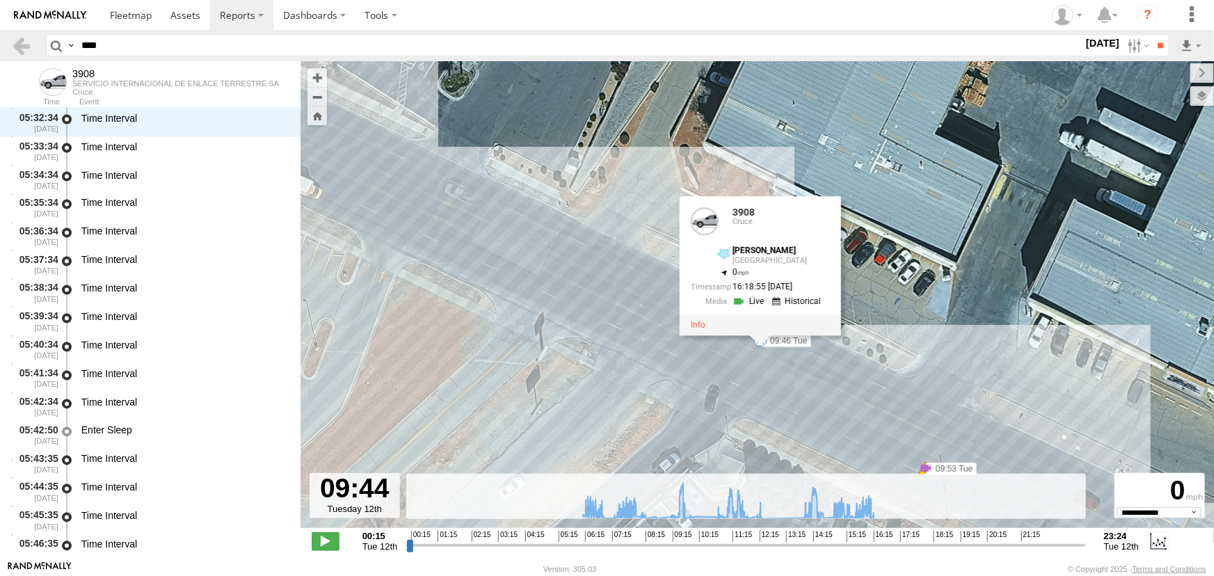
click at [786, 300] on link at bounding box center [797, 301] width 53 height 13
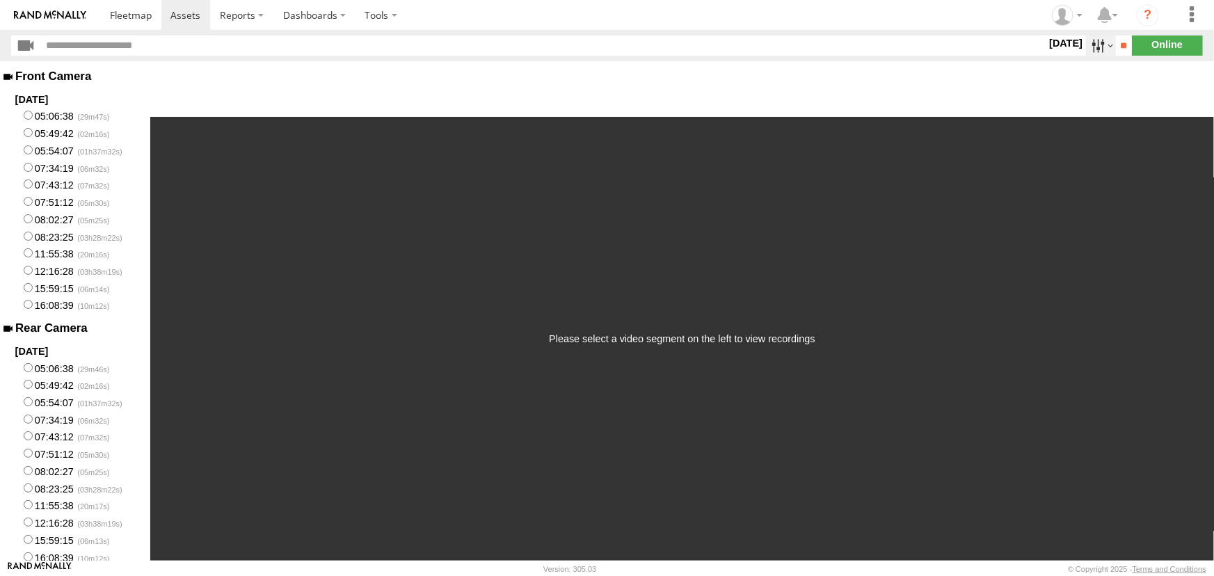
click at [1086, 49] on label at bounding box center [1101, 45] width 30 height 20
click at [0, 0] on label at bounding box center [0, 0] width 0 height 0
click at [1115, 44] on input "**" at bounding box center [1123, 45] width 16 height 20
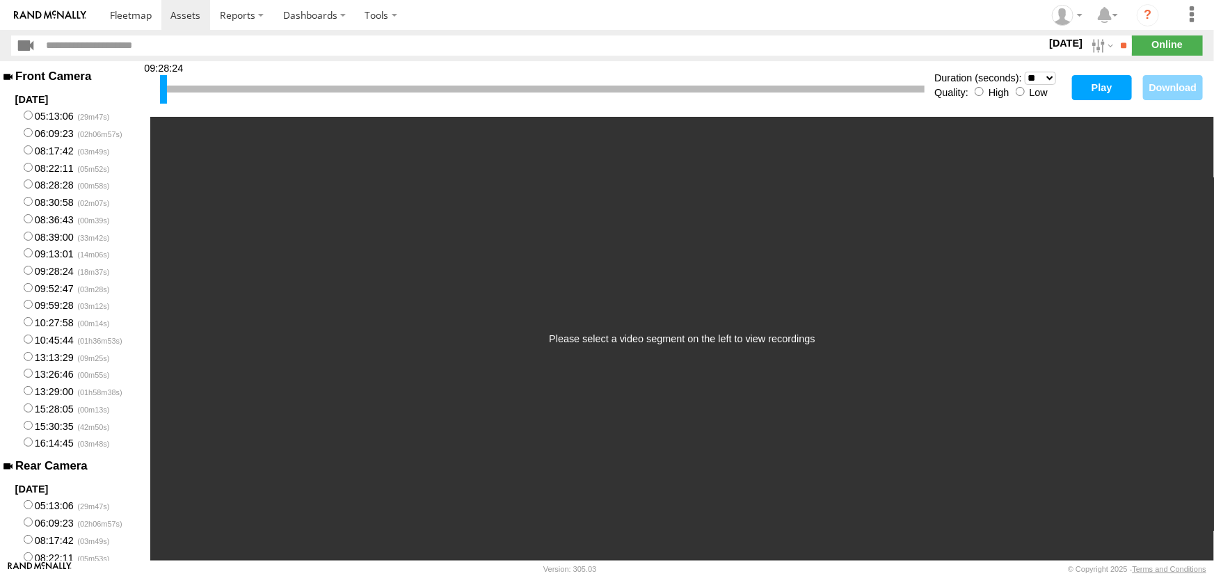
click at [1103, 85] on button "Play" at bounding box center [1102, 87] width 60 height 25
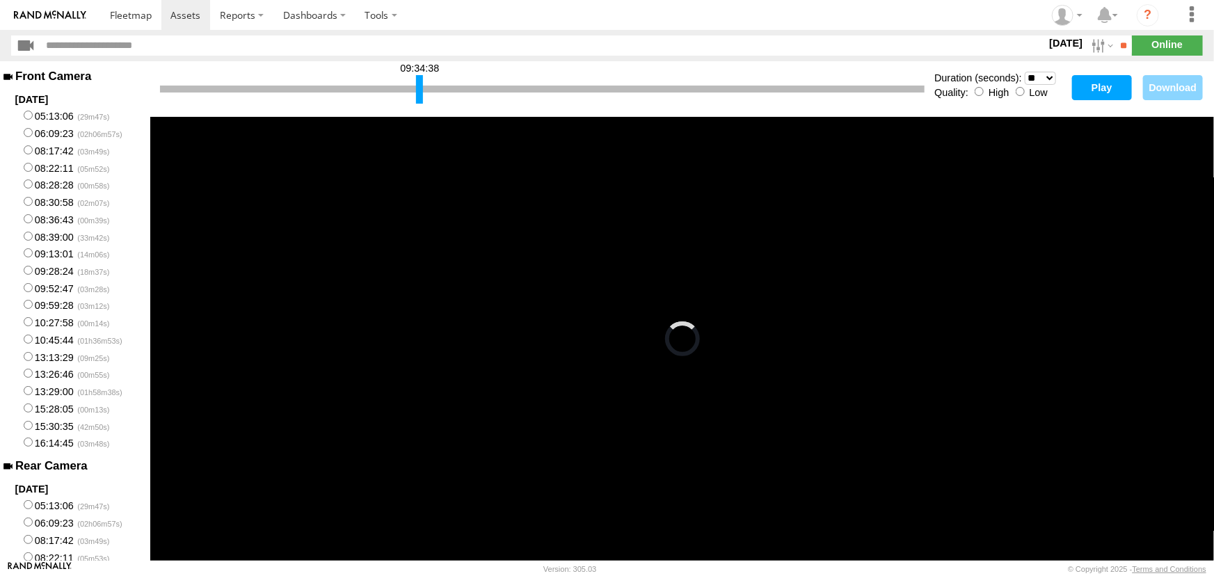
drag, startPoint x: 166, startPoint y: 86, endPoint x: 422, endPoint y: 90, distance: 256.0
click at [422, 90] on div at bounding box center [419, 89] width 7 height 29
click at [730, 97] on div at bounding box center [730, 89] width 7 height 29
click at [1088, 92] on button "Play" at bounding box center [1102, 87] width 60 height 25
click at [1092, 88] on button "Play" at bounding box center [1102, 87] width 60 height 25
